Goal: Book appointment/travel/reservation

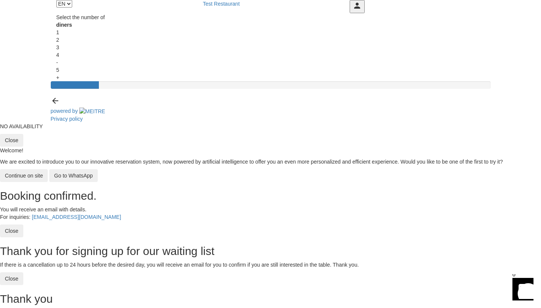
click at [263, 44] on div "2" at bounding box center [270, 40] width 429 height 8
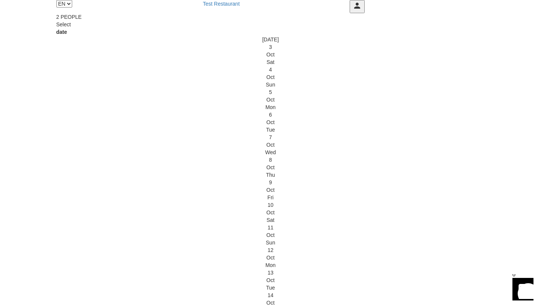
click at [258, 73] on div "4" at bounding box center [270, 70] width 429 height 8
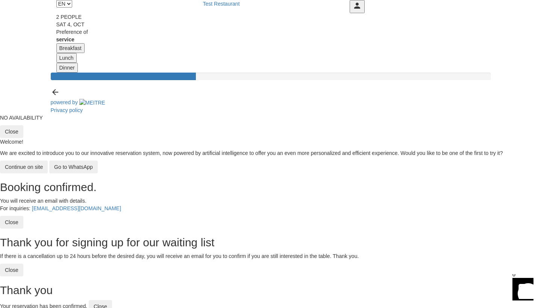
click at [85, 53] on button "Breakfast" at bounding box center [70, 48] width 28 height 10
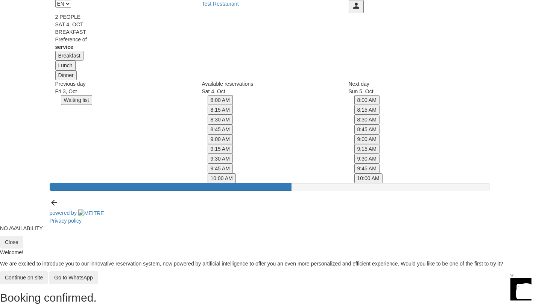
click at [233, 105] on button "8:00 AM" at bounding box center [220, 100] width 25 height 10
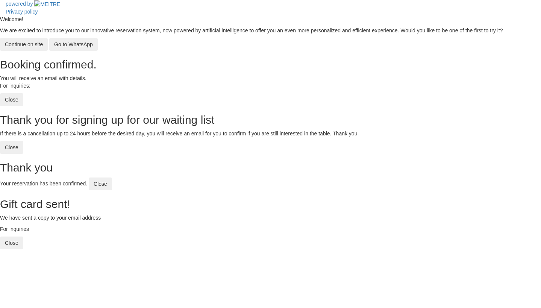
click at [121, 65] on div "powered by Privacy policy Welcome! We are excited to introduce you to our innov…" at bounding box center [270, 124] width 541 height 249
click at [101, 64] on div "powered by Privacy policy Welcome! We are excited to introduce you to our innov…" at bounding box center [270, 124] width 541 height 249
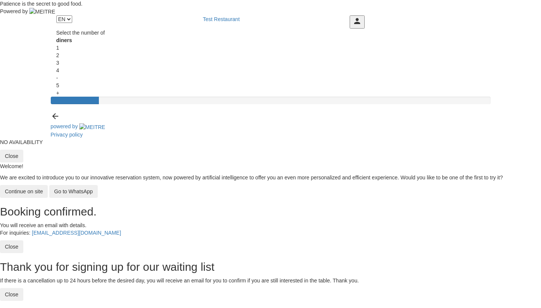
click at [192, 0] on div at bounding box center [270, 0] width 541 height 0
click at [245, 59] on div "2" at bounding box center [270, 56] width 429 height 8
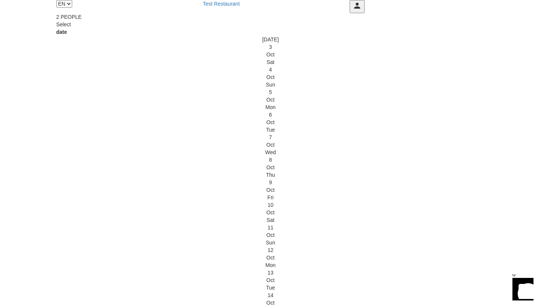
click at [255, 73] on div "4" at bounding box center [270, 70] width 429 height 8
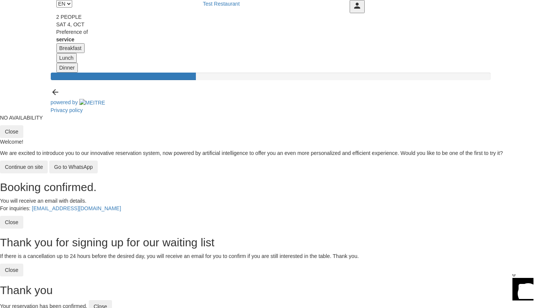
click at [85, 53] on button "Breakfast" at bounding box center [70, 48] width 28 height 10
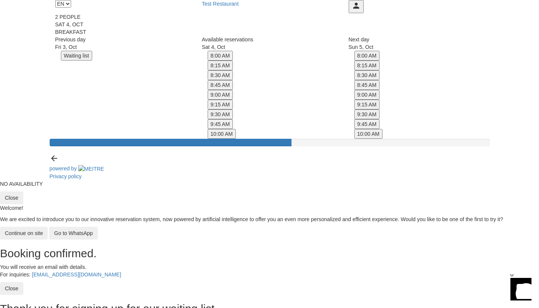
click at [233, 61] on button "8:00 AM" at bounding box center [220, 56] width 25 height 10
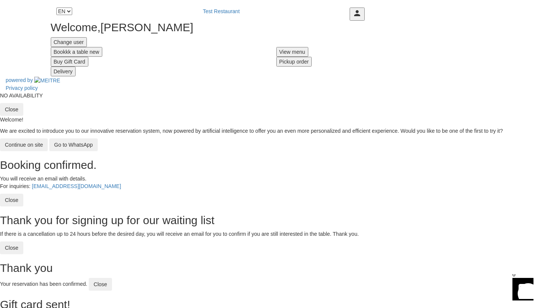
click at [87, 47] on button "Change user" at bounding box center [69, 42] width 36 height 10
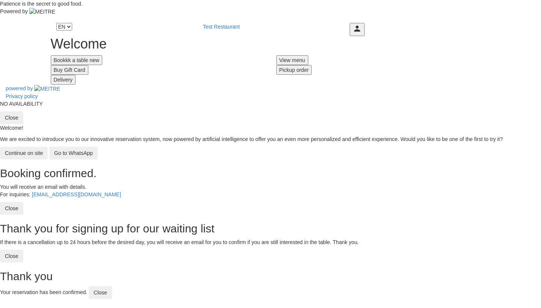
click at [275, 15] on div "Patience is the secret to good food. Powered by" at bounding box center [270, 7] width 541 height 15
